Goal: Task Accomplishment & Management: Manage account settings

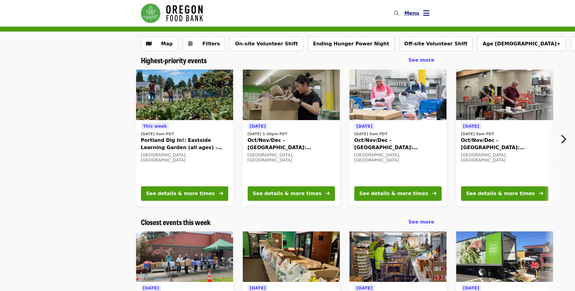
click at [422, 12] on button "Menu" at bounding box center [416, 13] width 35 height 15
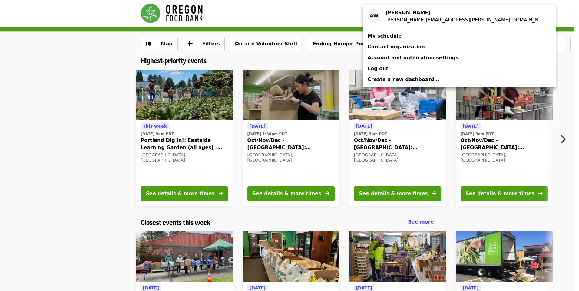
click at [413, 35] on link "My schedule" at bounding box center [459, 36] width 193 height 11
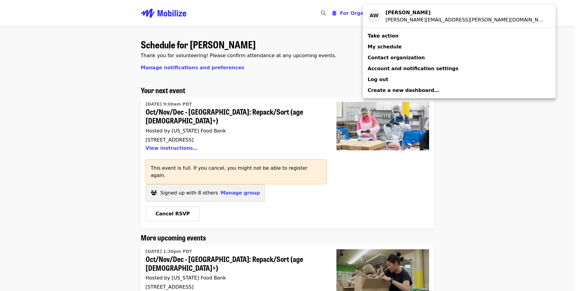
click at [296, 181] on div "Account menu" at bounding box center [289, 145] width 579 height 291
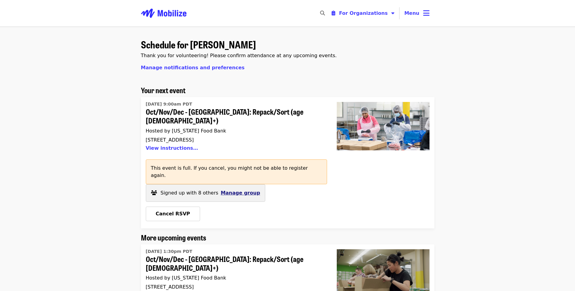
click at [237, 190] on span "Manage group" at bounding box center [240, 193] width 39 height 6
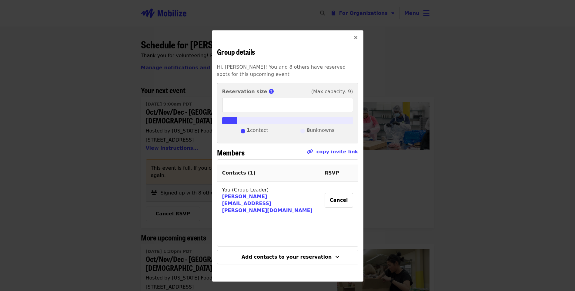
click at [291, 227] on div "Contacts ( 1 ) RSVP You (Group Leader) [PERSON_NAME][EMAIL_ADDRESS][PERSON_NAME…" at bounding box center [287, 203] width 141 height 87
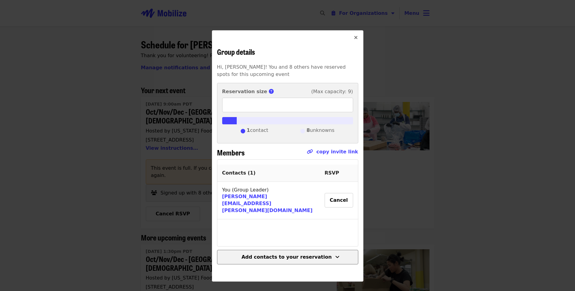
click at [304, 254] on span "Add contacts to your reservation" at bounding box center [286, 257] width 90 height 6
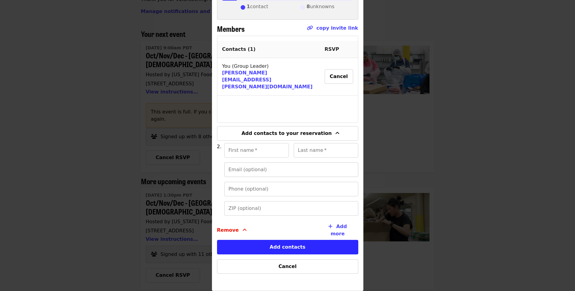
scroll to position [61, 0]
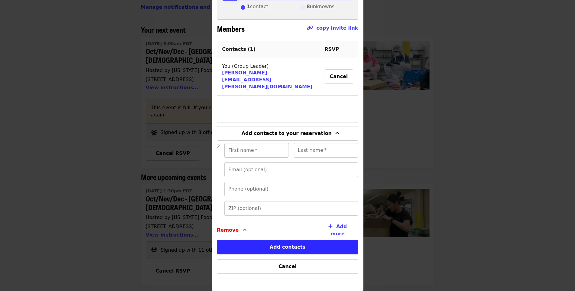
click at [249, 145] on input "First name   *" at bounding box center [256, 150] width 65 height 15
type input "*****"
drag, startPoint x: 343, startPoint y: 154, endPoint x: 338, endPoint y: 151, distance: 5.2
click at [341, 153] on input "Last name   *" at bounding box center [326, 150] width 65 height 15
type input "*"
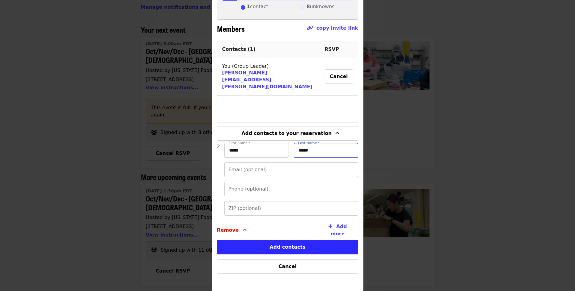
type input "*****"
click at [296, 172] on input "Email (optional)" at bounding box center [291, 170] width 134 height 15
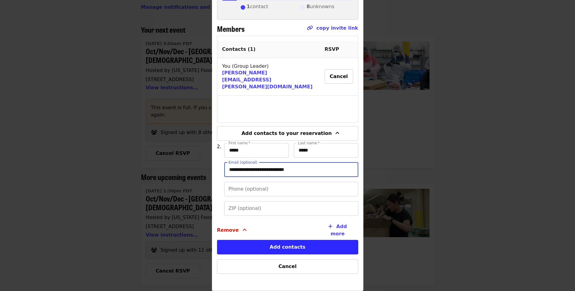
type input "**********"
click at [289, 107] on div "Contacts ( 1 ) RSVP You (Group Leader) [PERSON_NAME][EMAIL_ADDRESS][PERSON_NAME…" at bounding box center [287, 79] width 141 height 87
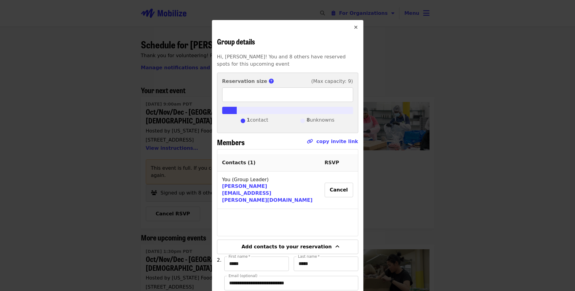
scroll to position [3, 0]
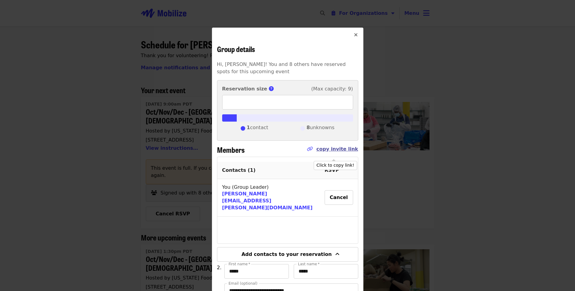
click at [342, 150] on link "copy invite link" at bounding box center [337, 149] width 42 height 6
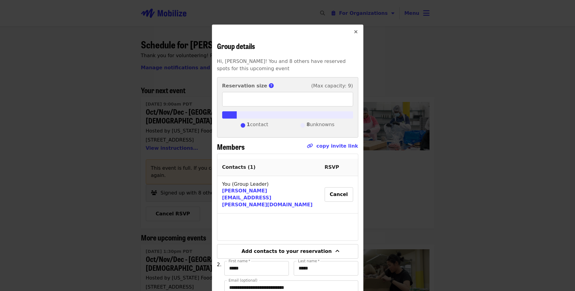
scroll to position [0, 0]
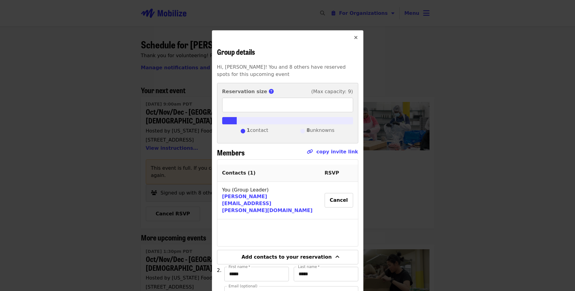
click at [307, 78] on p "Hi, [PERSON_NAME]! You and 8 others have reserved spots for this upcoming event" at bounding box center [287, 71] width 141 height 15
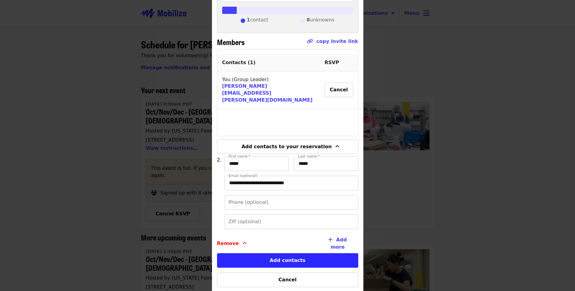
scroll to position [121, 0]
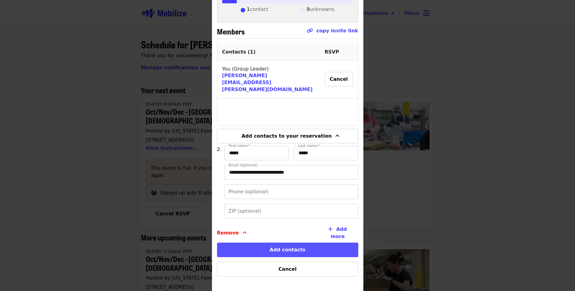
click at [301, 252] on button "Add contacts" at bounding box center [287, 250] width 141 height 15
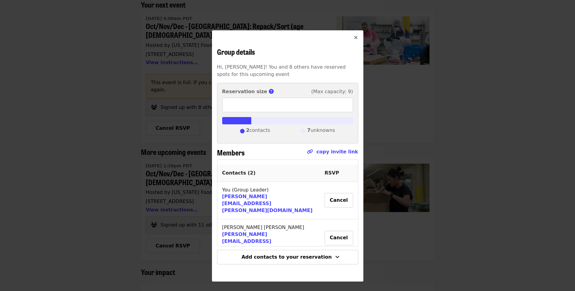
scroll to position [91, 0]
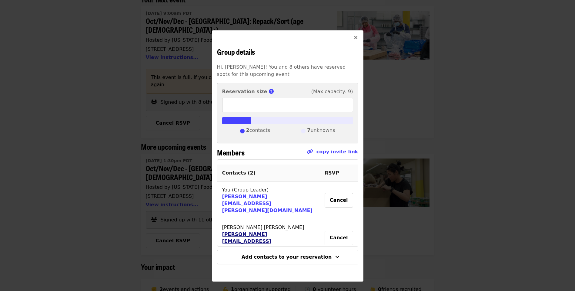
click at [258, 232] on link "[PERSON_NAME][EMAIL_ADDRESS][PERSON_NAME][DOMAIN_NAME]" at bounding box center [267, 242] width 91 height 20
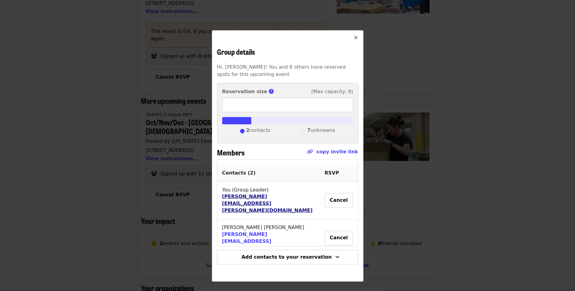
scroll to position [121, 0]
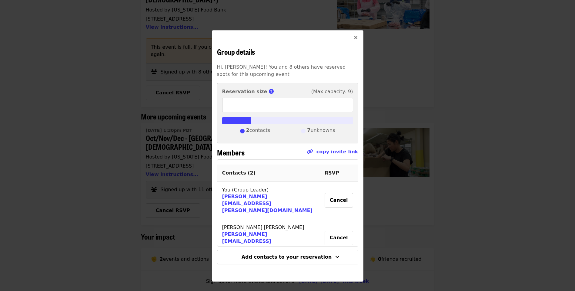
click at [331, 173] on th "RSVP" at bounding box center [339, 173] width 38 height 17
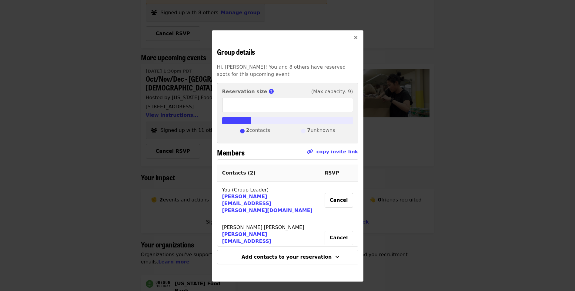
scroll to position [182, 0]
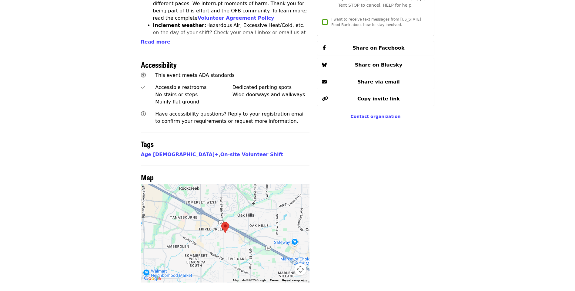
scroll to position [450, 0]
